Goal: Information Seeking & Learning: Check status

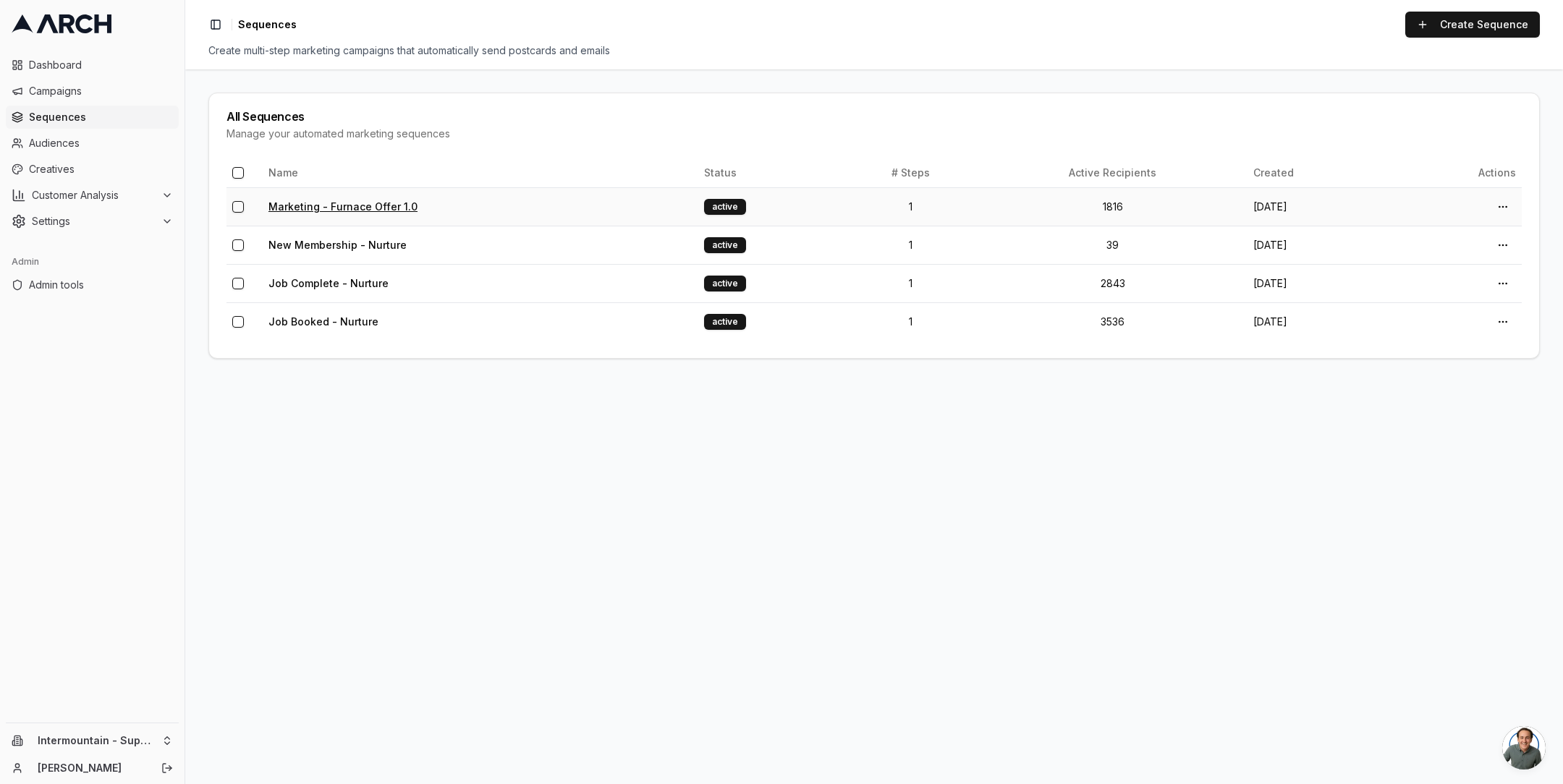
click at [328, 204] on link "Marketing - Furnace Offer 1.0" at bounding box center [343, 206] width 149 height 13
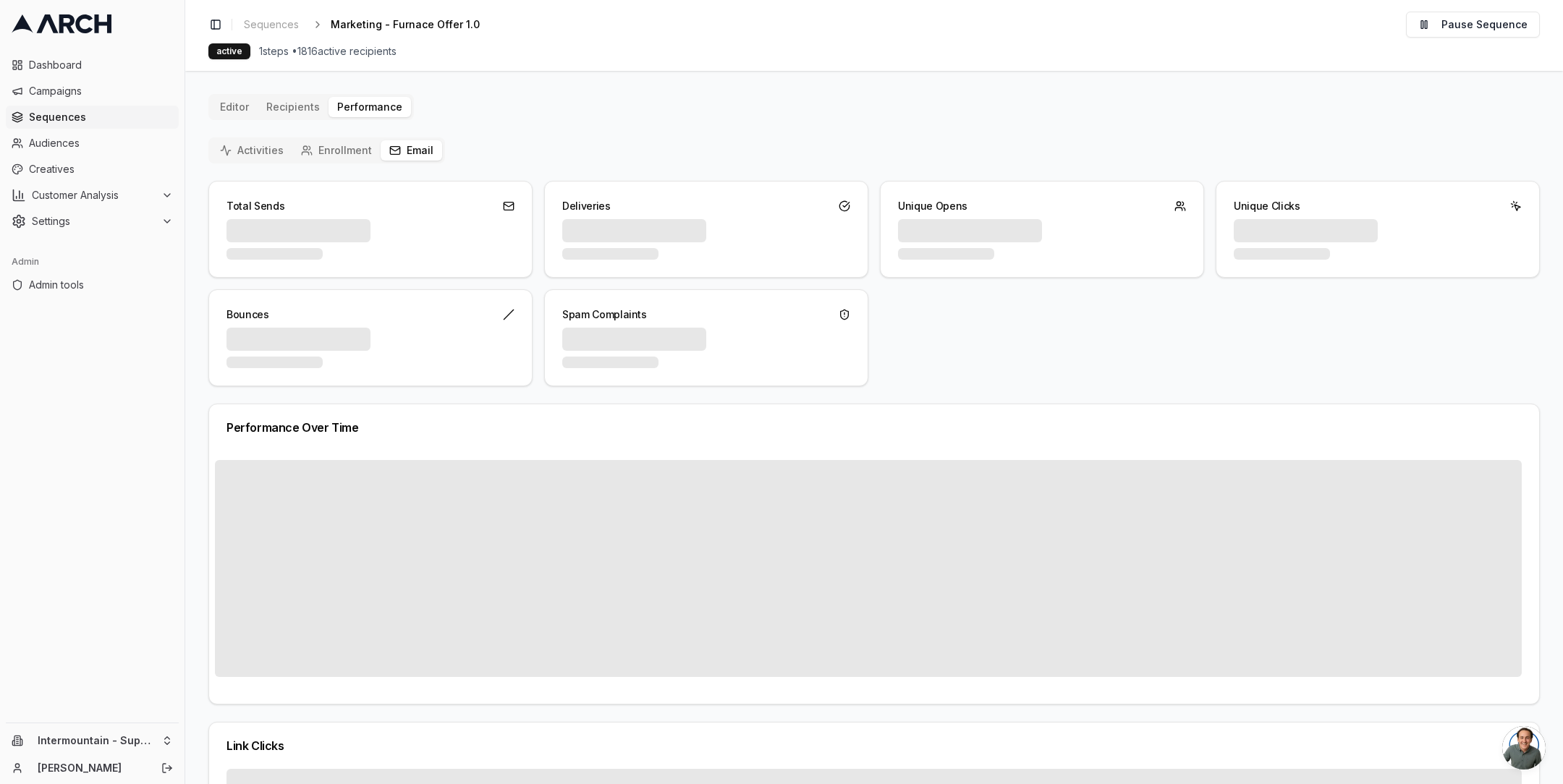
click at [405, 156] on button "Email" at bounding box center [411, 150] width 62 height 21
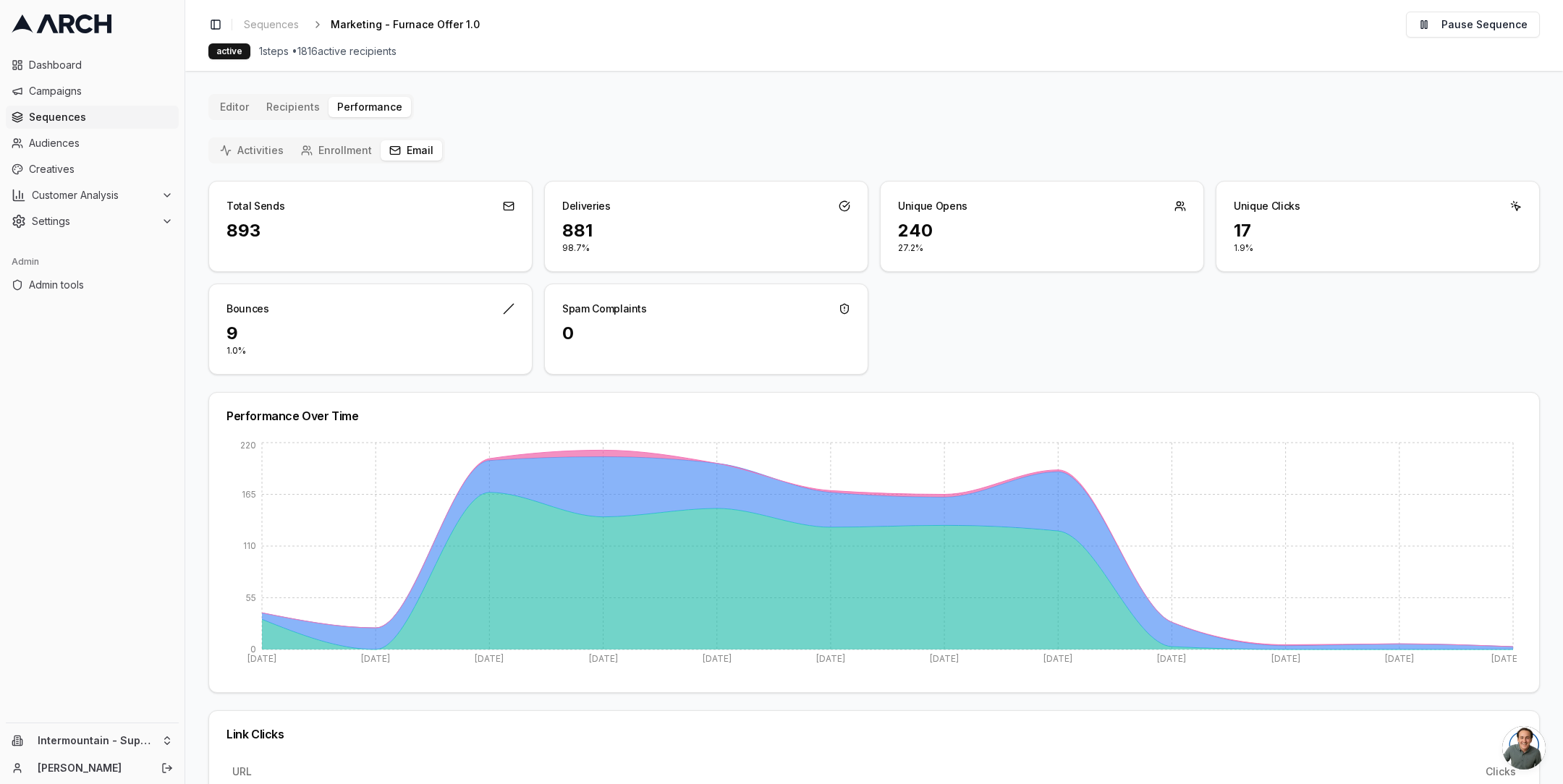
click at [115, 117] on span "Sequences" at bounding box center [101, 117] width 144 height 15
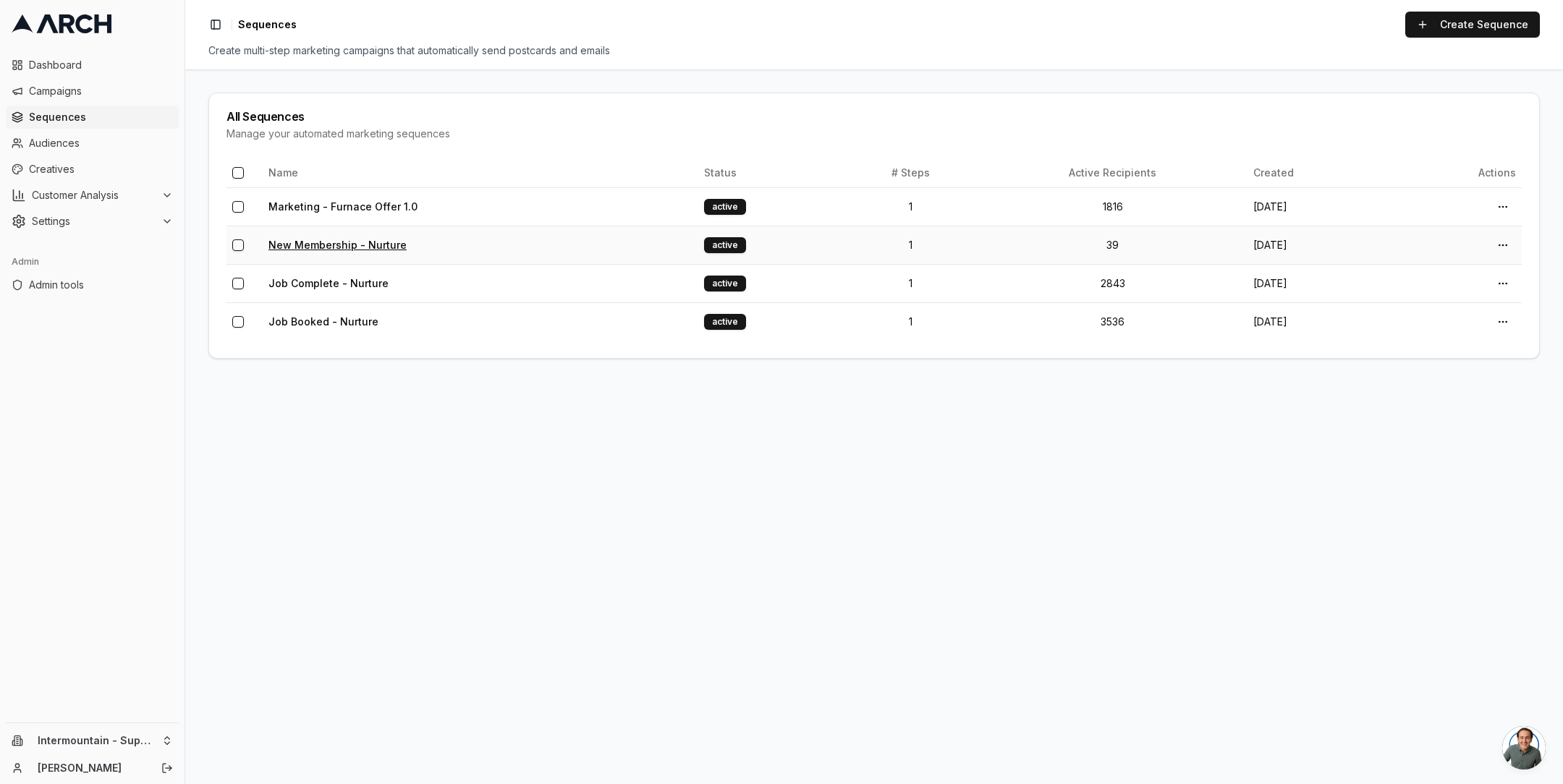
click at [297, 243] on link "New Membership - Nurture" at bounding box center [337, 245] width 138 height 13
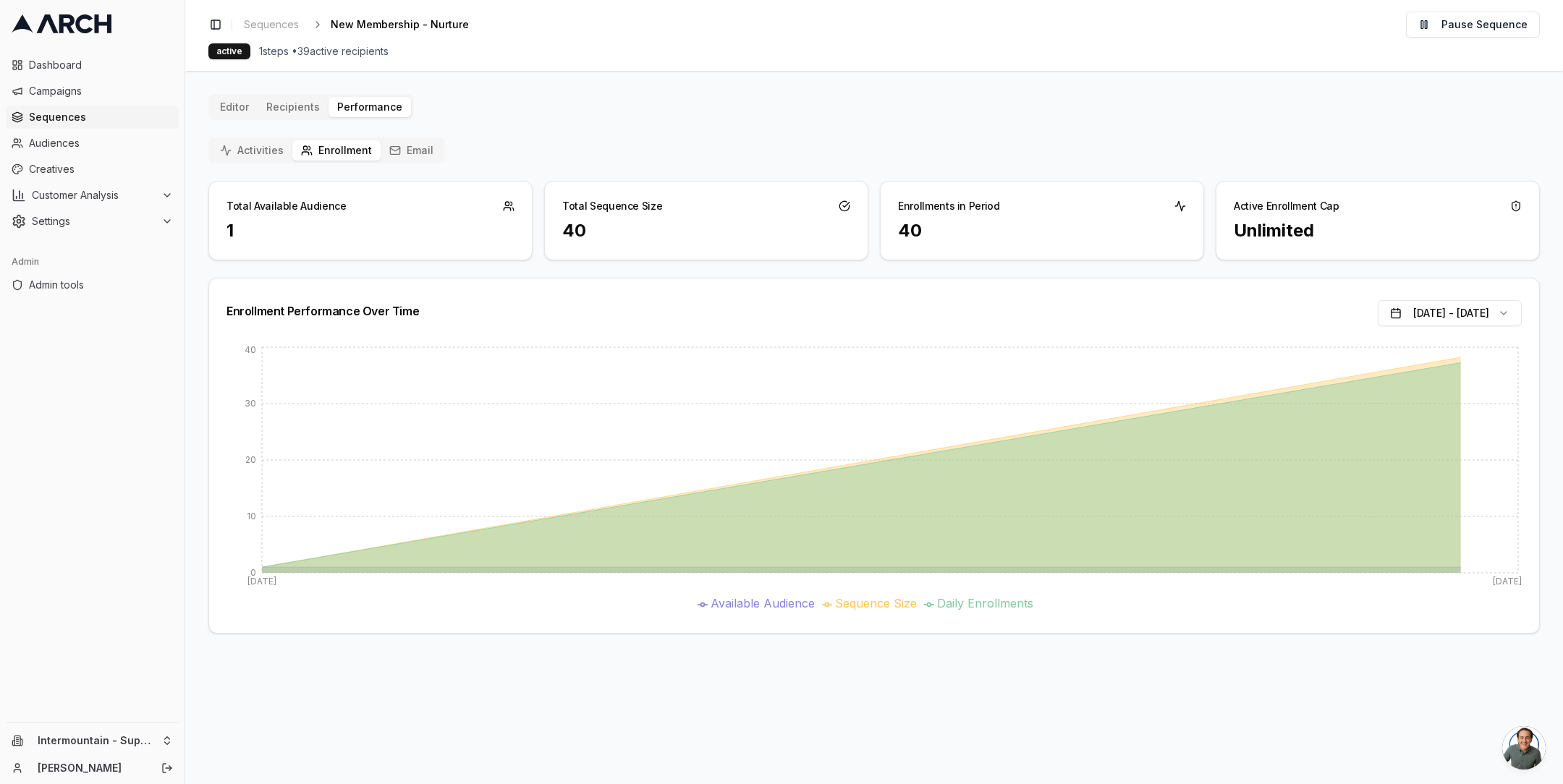
click at [413, 143] on button "Email" at bounding box center [411, 150] width 62 height 21
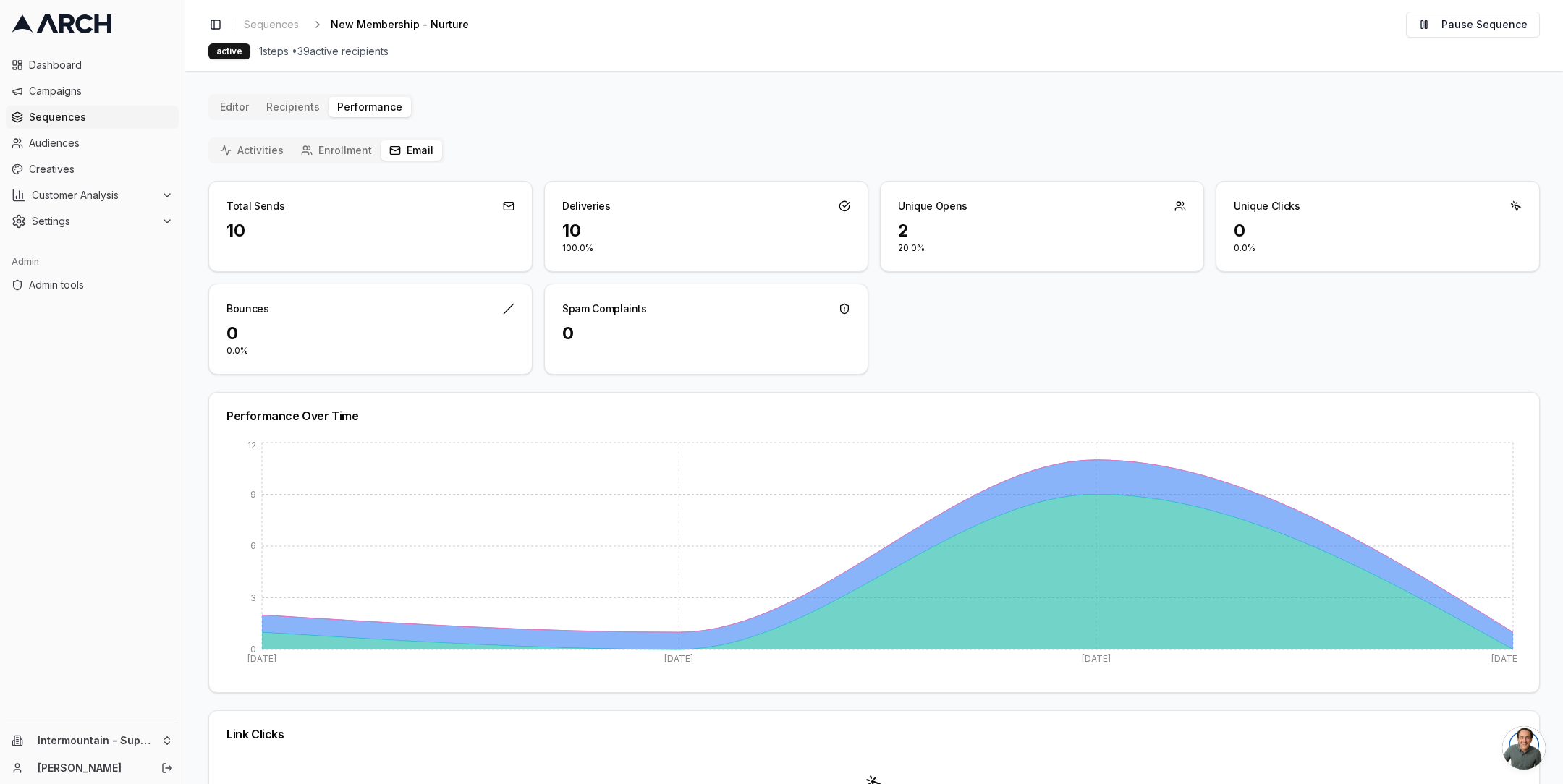
click at [78, 120] on span "Sequences" at bounding box center [101, 117] width 144 height 15
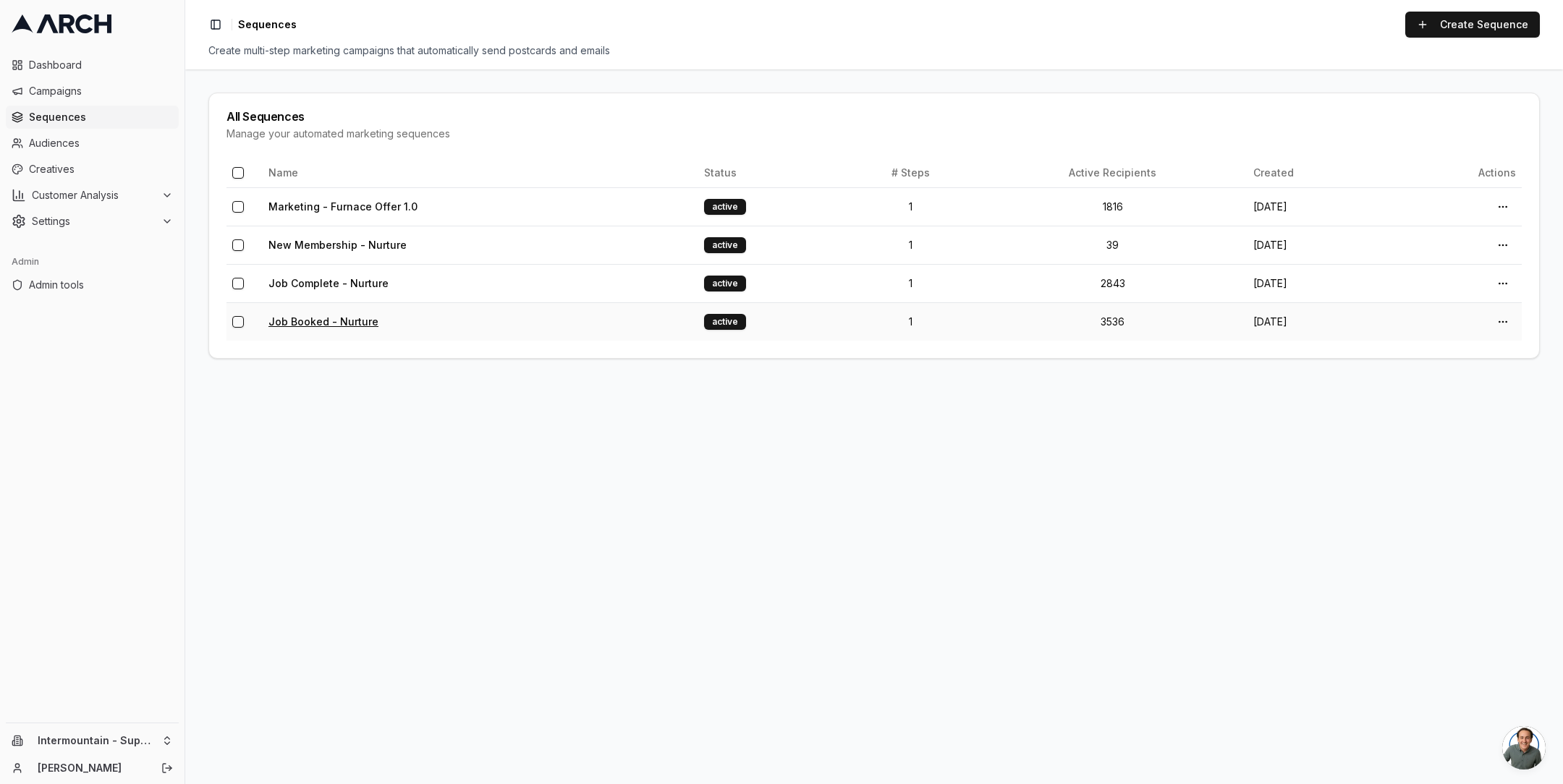
click at [309, 318] on link "Job Booked - Nurture" at bounding box center [324, 321] width 110 height 13
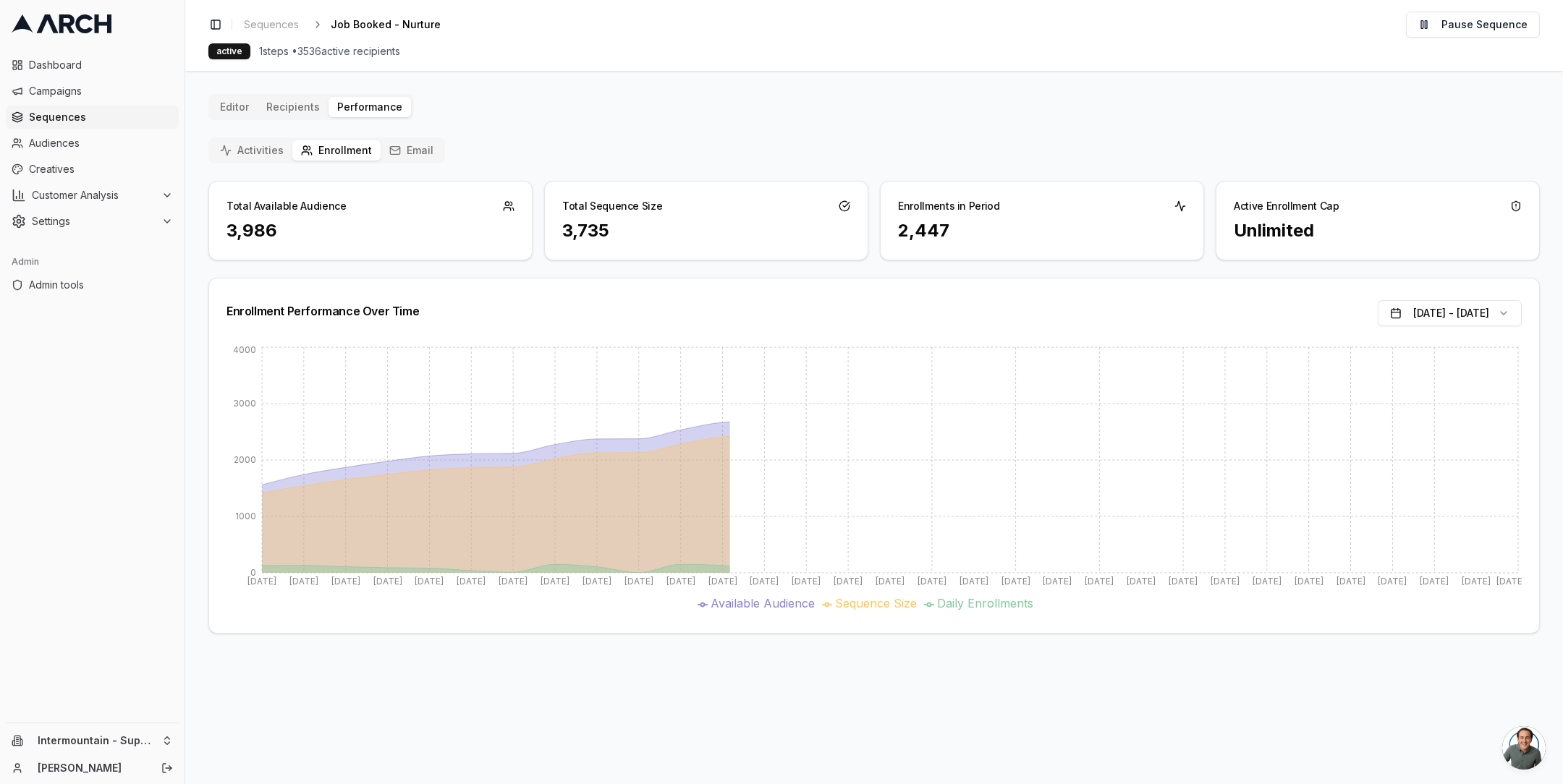
click at [407, 151] on button "Email" at bounding box center [411, 150] width 62 height 21
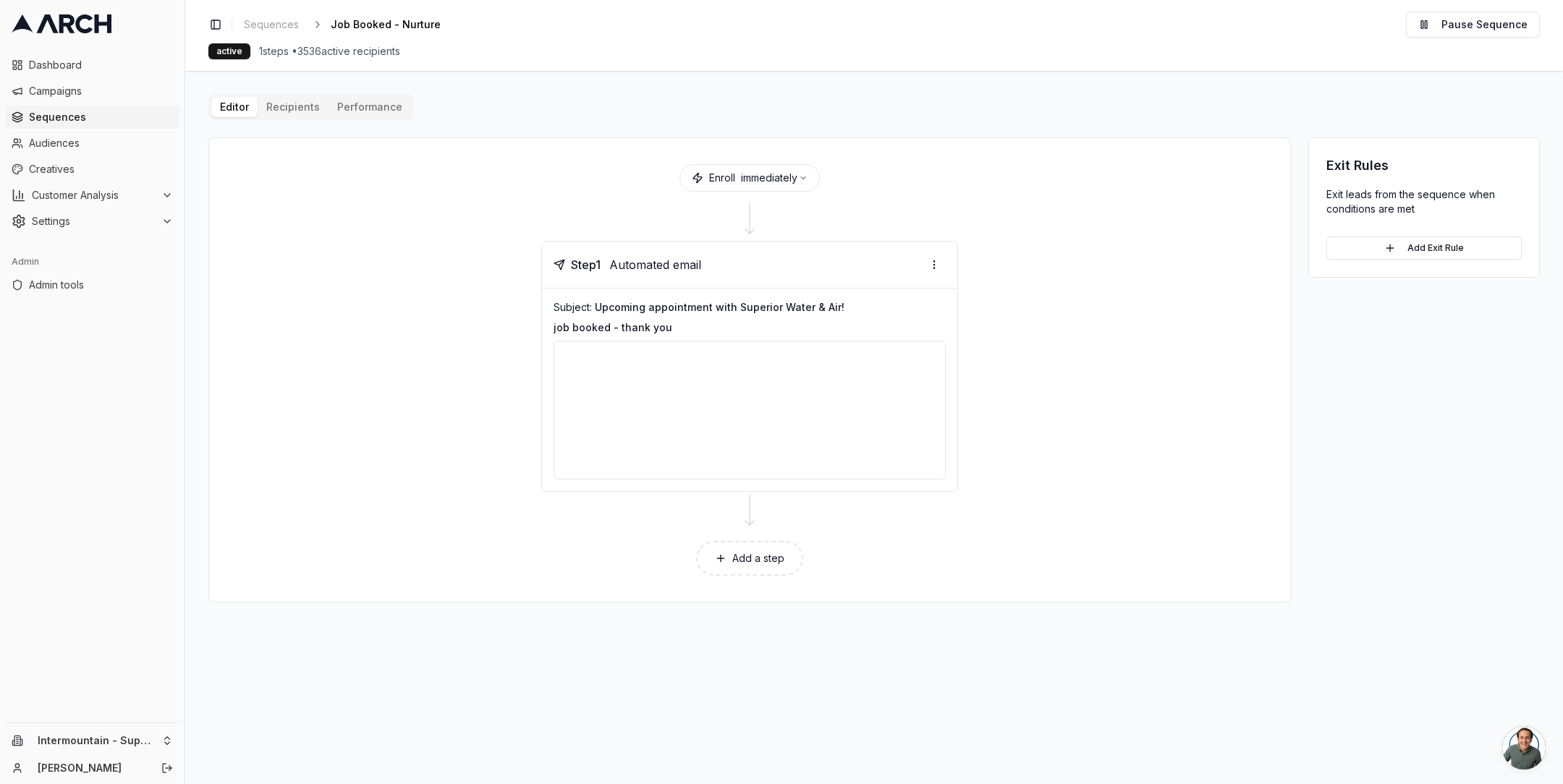
click at [83, 22] on icon at bounding box center [62, 24] width 100 height 19
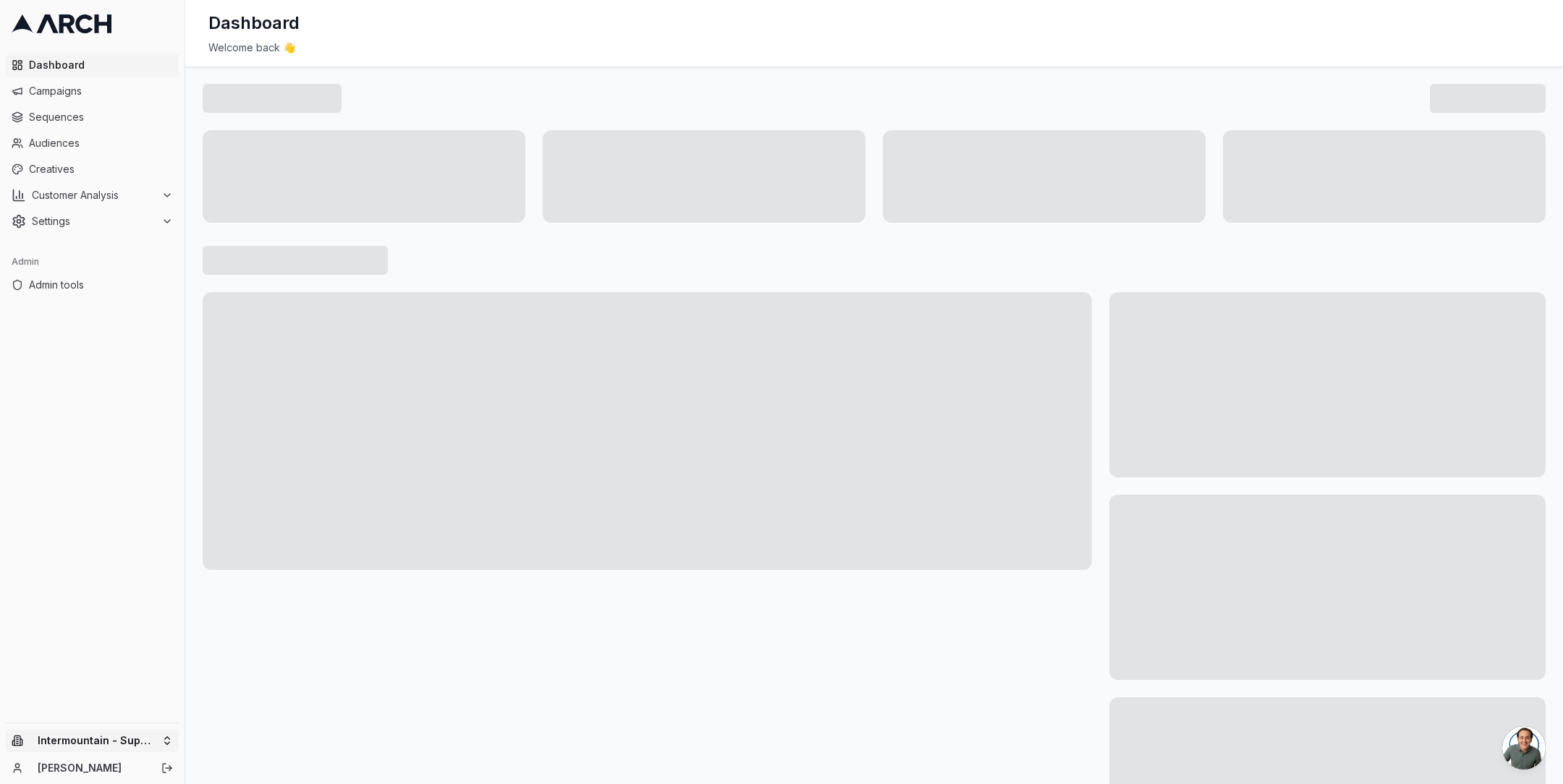
click at [169, 743] on html "Dashboard Campaigns Sequences Audiences Creatives Customer Analysis Settings Ad…" at bounding box center [782, 392] width 1563 height 784
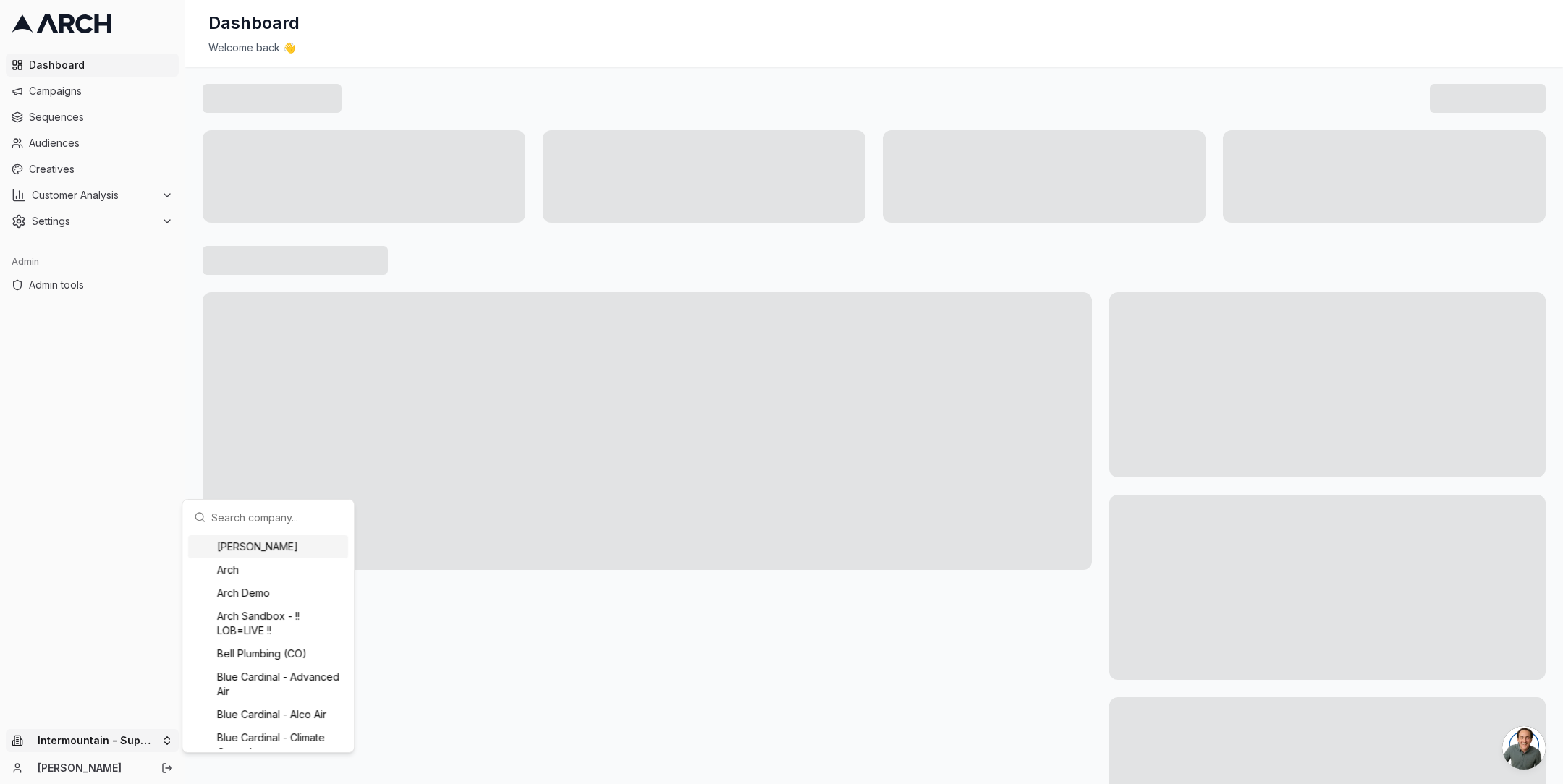
click at [244, 510] on input "text" at bounding box center [277, 517] width 131 height 29
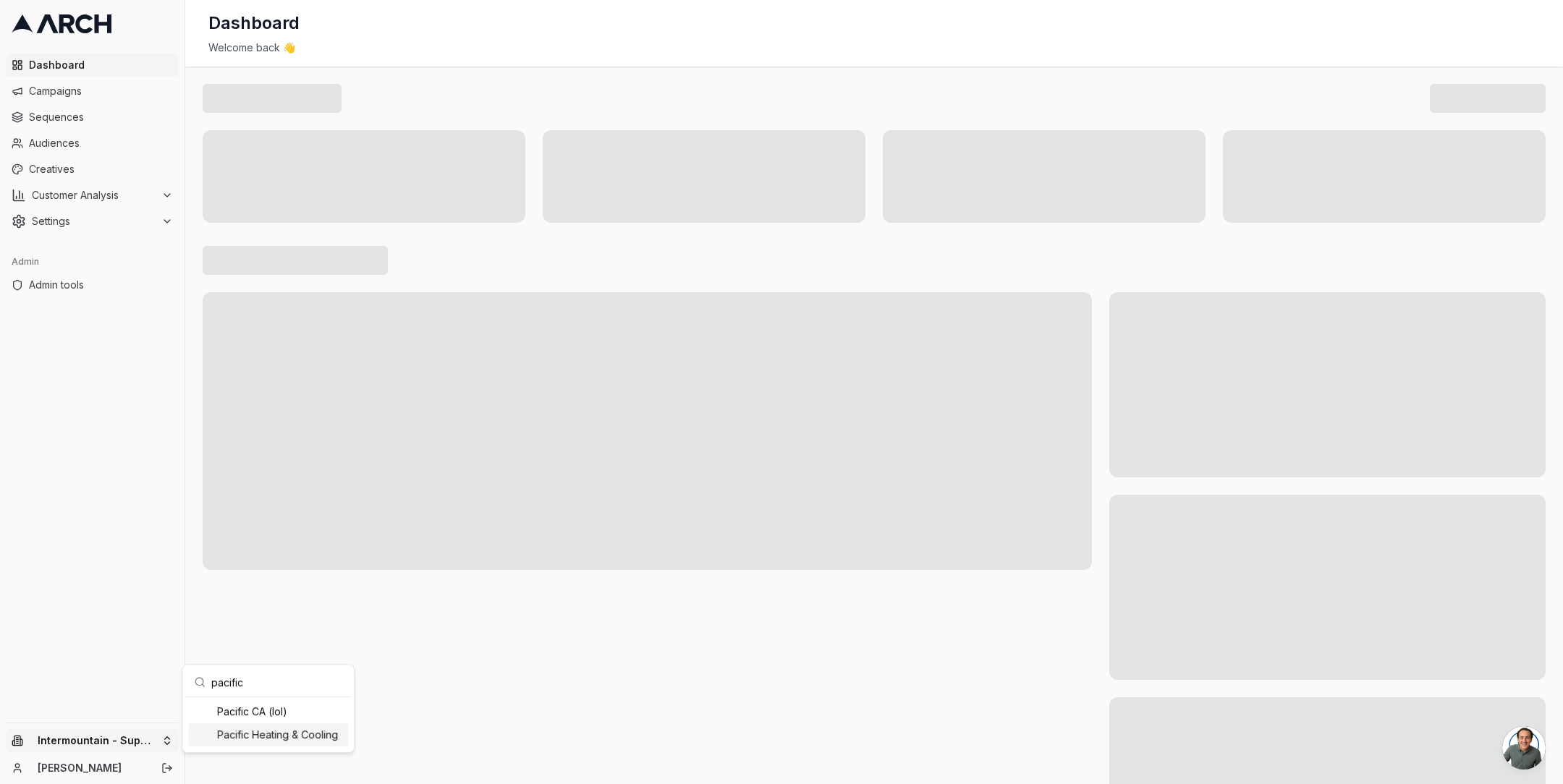
type input "pacific"
click at [275, 735] on div "Pacific Heating & Cooling" at bounding box center [268, 735] width 160 height 24
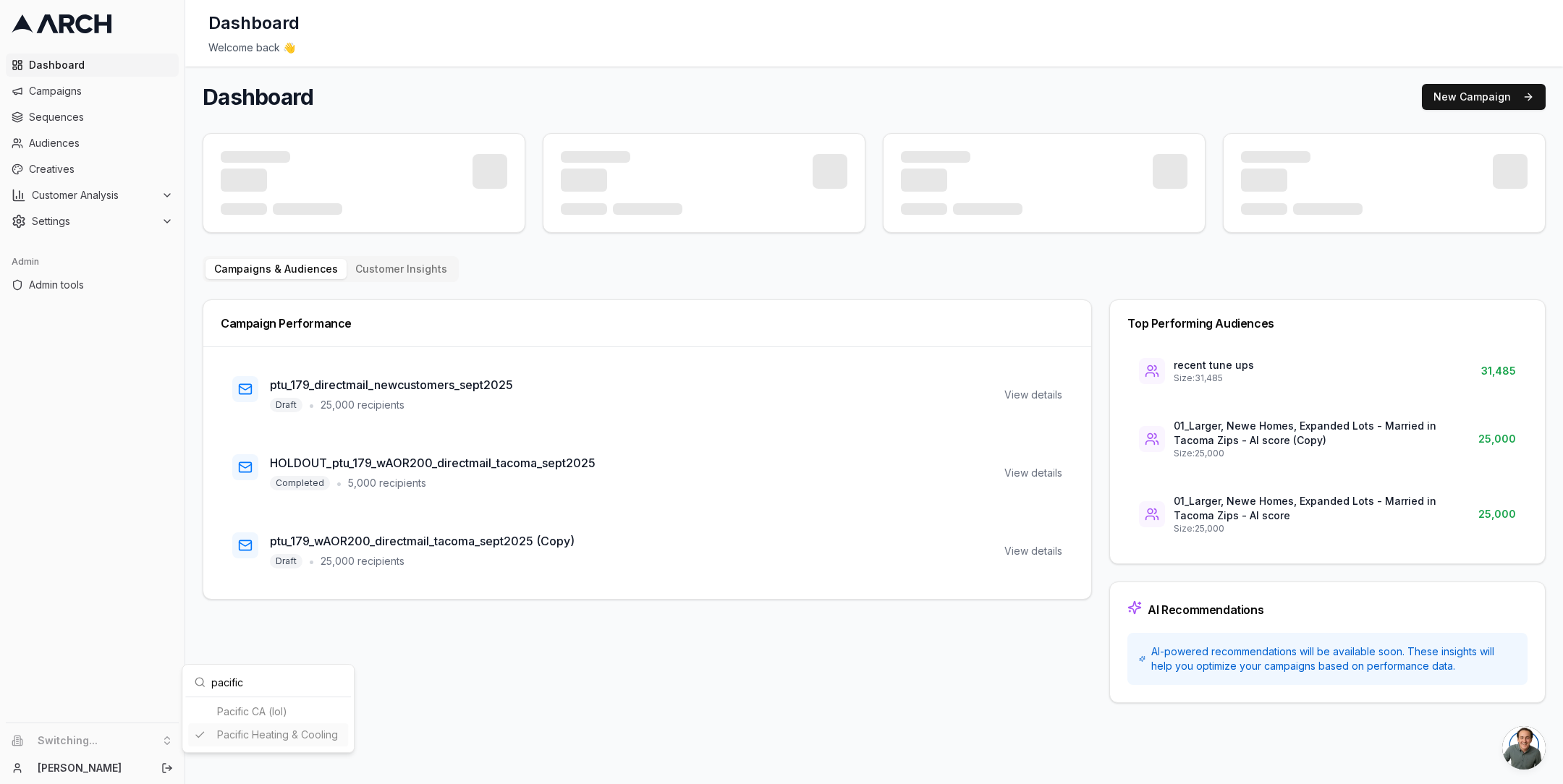
click at [70, 120] on html "Dashboard Campaigns Sequences Audiences Creatives Customer Analysis Settings Ad…" at bounding box center [782, 392] width 1563 height 784
click at [76, 93] on span "Campaigns" at bounding box center [101, 91] width 144 height 15
